Goal: Task Accomplishment & Management: Use online tool/utility

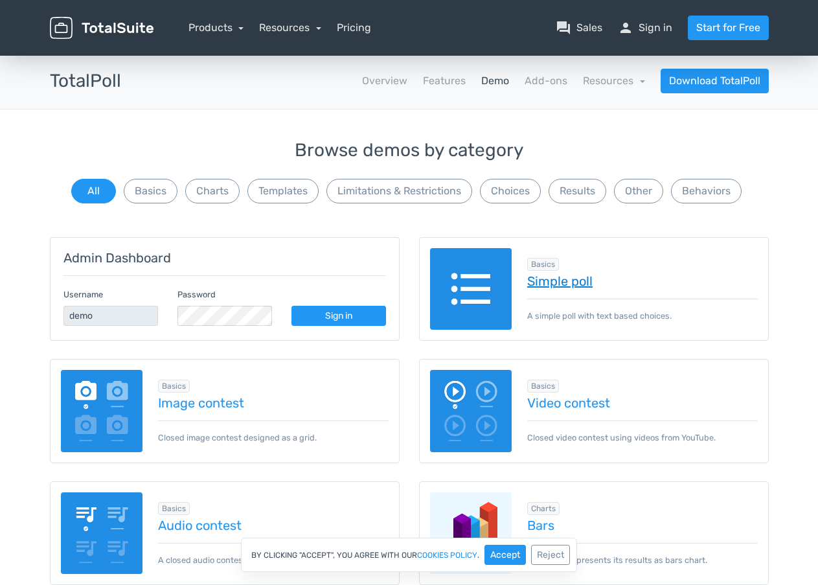
click at [575, 286] on link "Simple poll" at bounding box center [643, 281] width 231 height 14
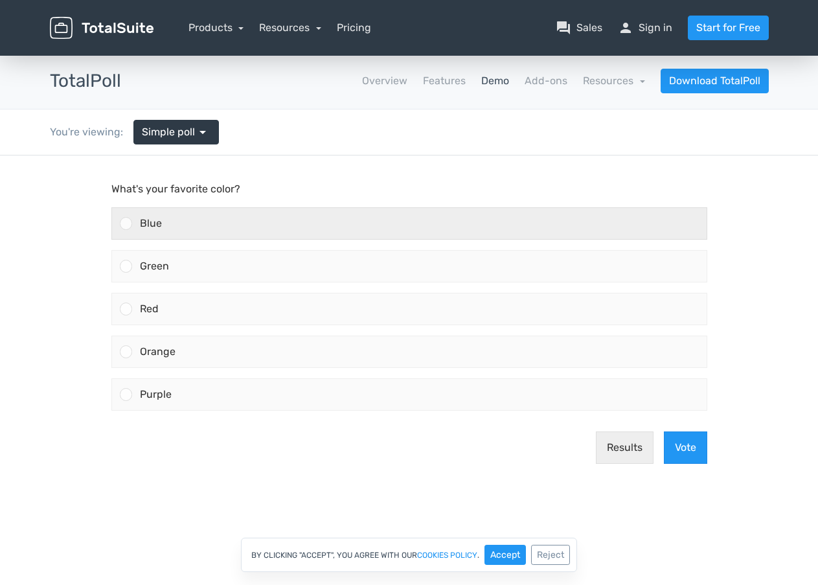
click at [164, 216] on div "Blue" at bounding box center [419, 223] width 575 height 31
click at [126, 224] on input "Blue" at bounding box center [126, 224] width 0 height 0
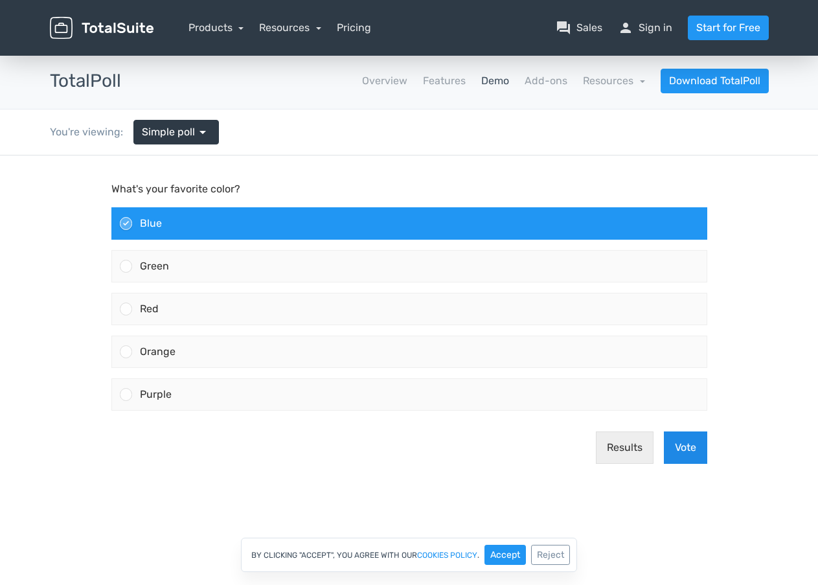
click at [691, 447] on button "Vote" at bounding box center [685, 448] width 43 height 32
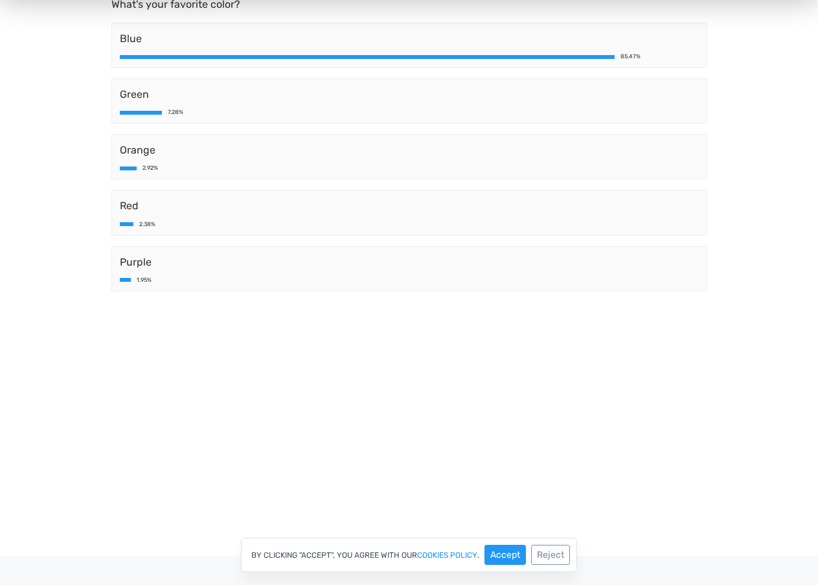
scroll to position [194, 0]
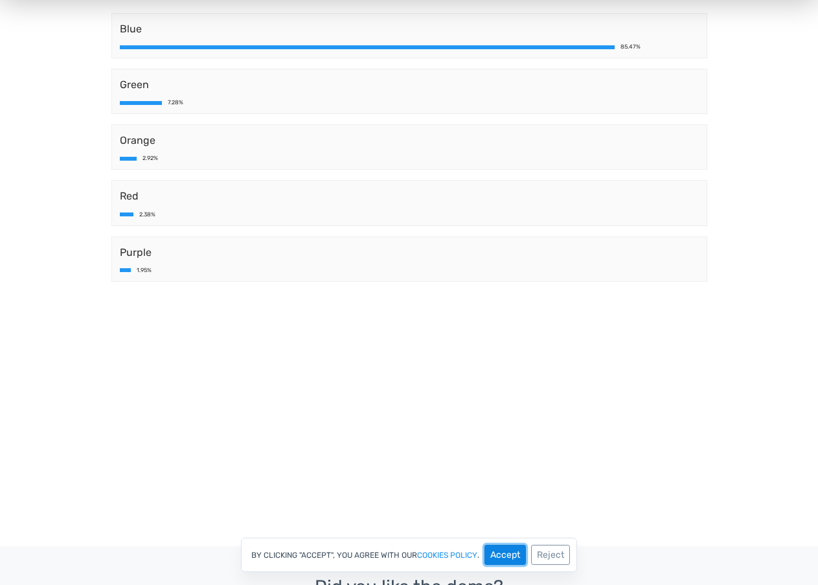
click at [509, 554] on button "Accept" at bounding box center [505, 555] width 41 height 20
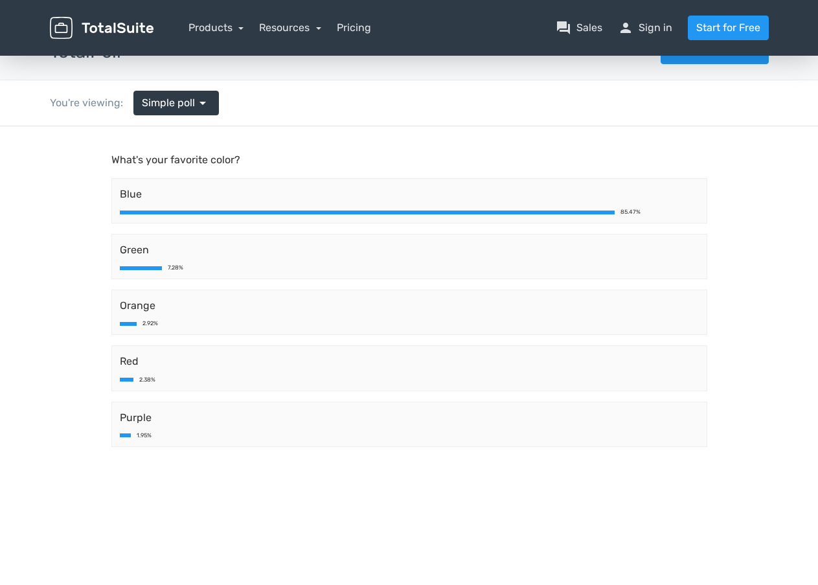
scroll to position [0, 0]
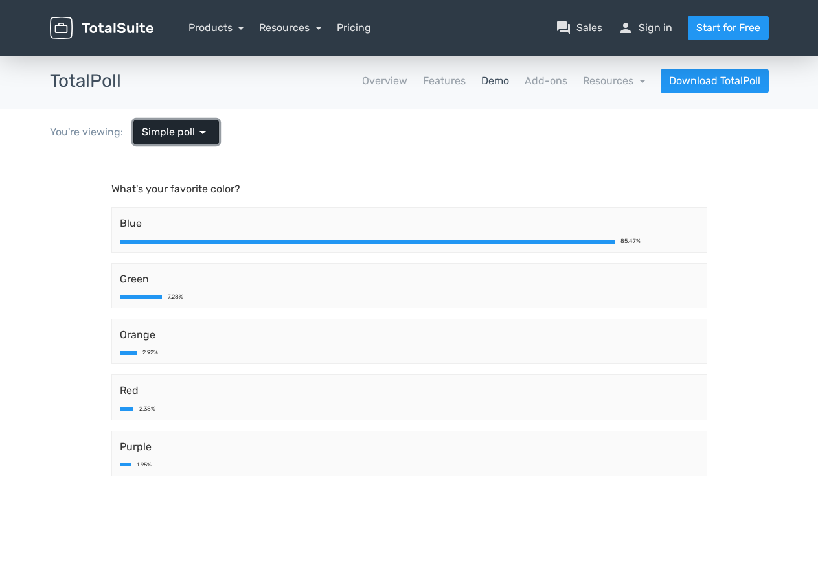
click at [183, 136] on span "Simple poll" at bounding box center [168, 132] width 53 height 16
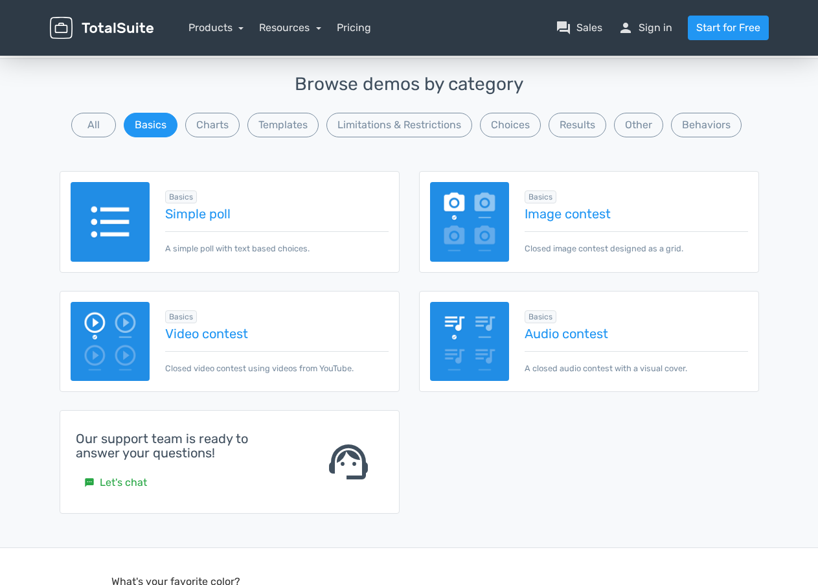
scroll to position [130, 0]
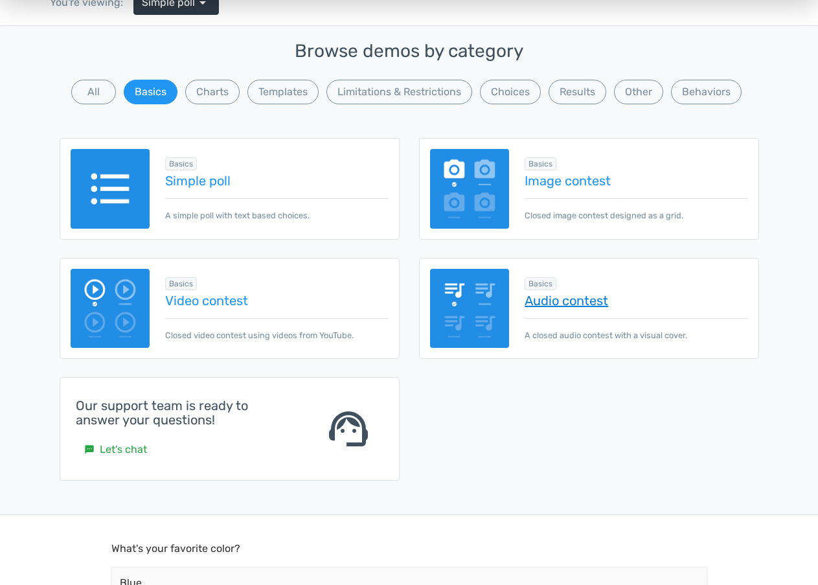
click at [570, 305] on link "Audio contest" at bounding box center [636, 301] width 223 height 14
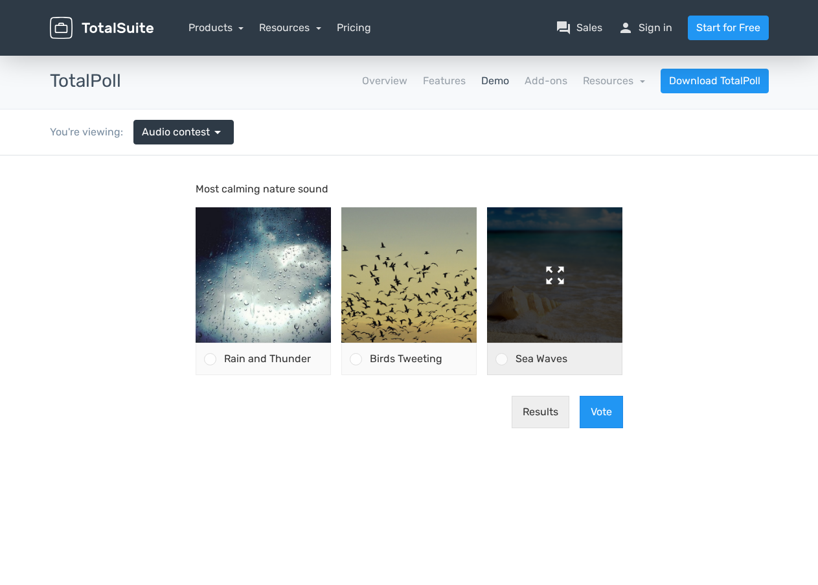
click at [404, 285] on img at bounding box center [409, 274] width 135 height 135
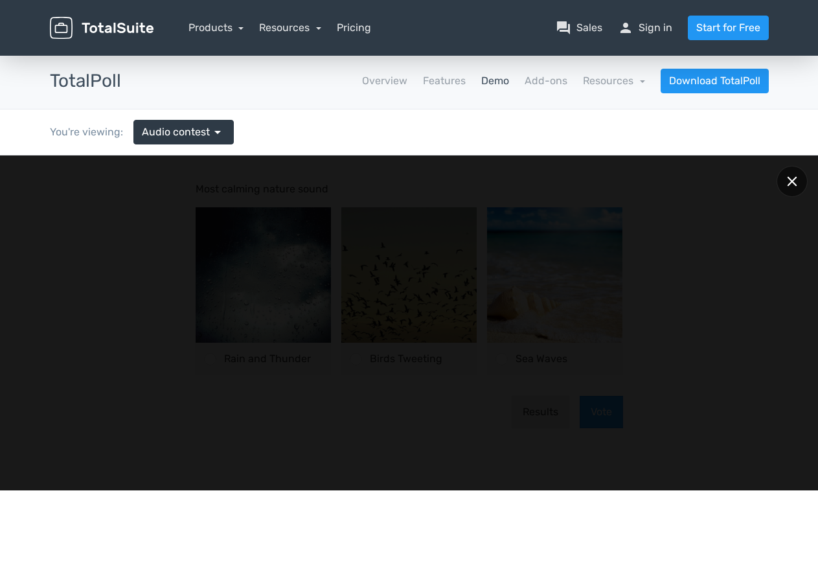
click at [795, 189] on div at bounding box center [792, 181] width 31 height 31
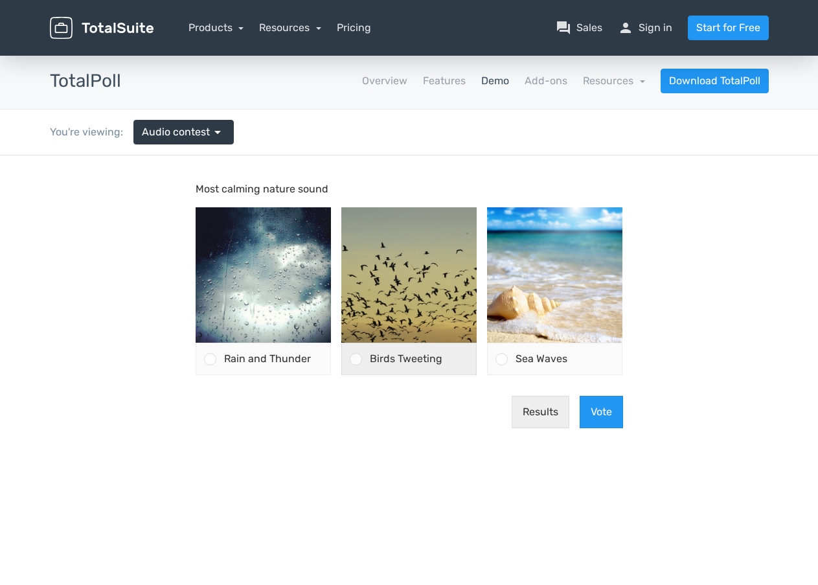
click at [356, 354] on div at bounding box center [356, 359] width 12 height 12
click at [356, 359] on input "Birds Tweeting" at bounding box center [356, 359] width 0 height 0
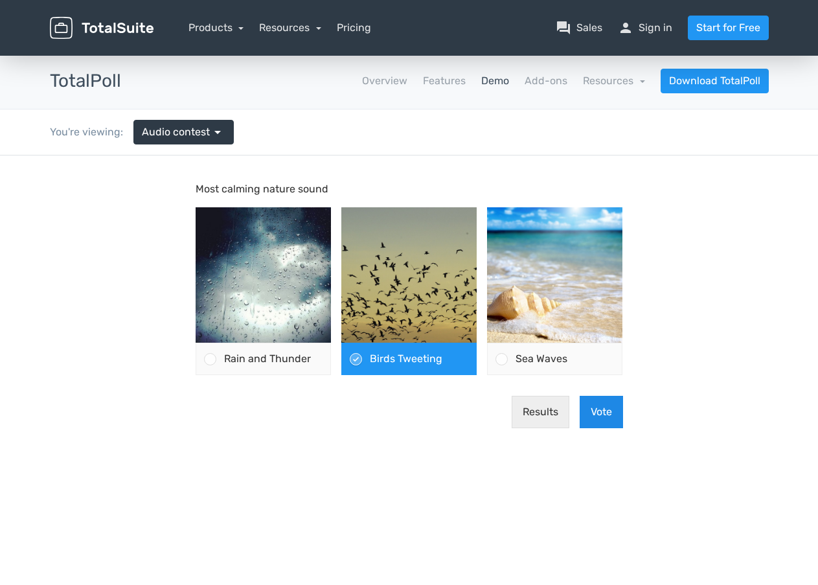
click at [607, 410] on button "Vote" at bounding box center [601, 412] width 43 height 32
